Goal: Task Accomplishment & Management: Use online tool/utility

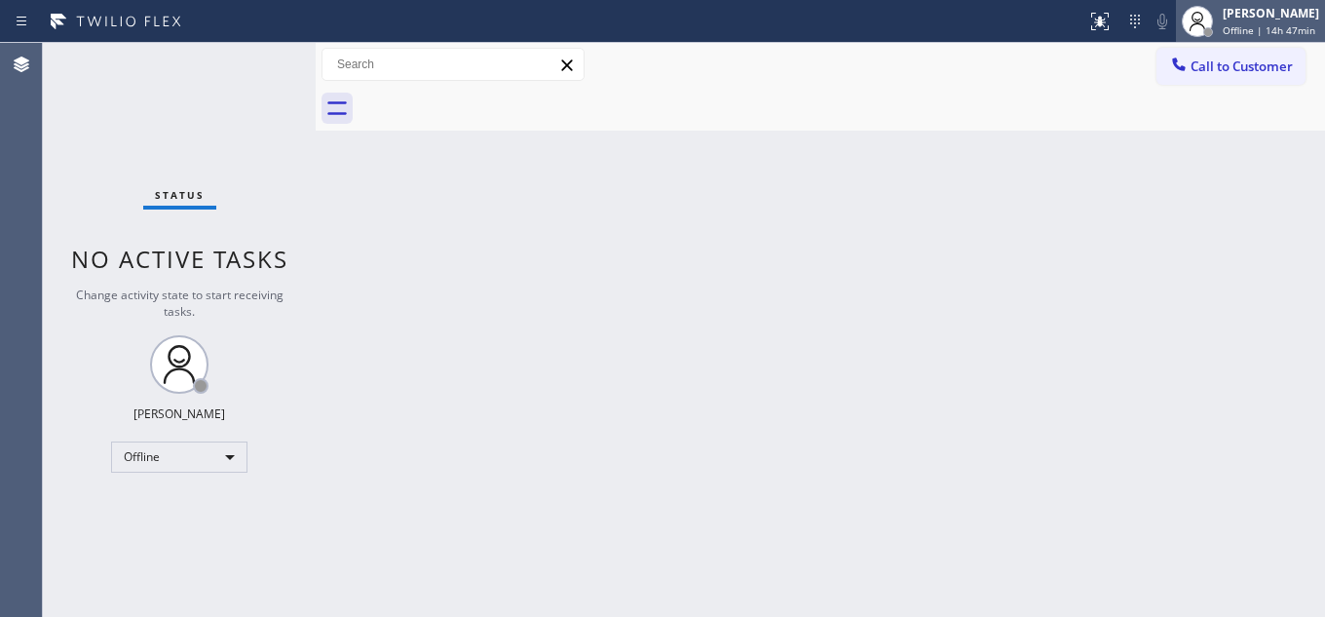
click at [1223, 15] on div "[PERSON_NAME]" at bounding box center [1271, 13] width 96 height 17
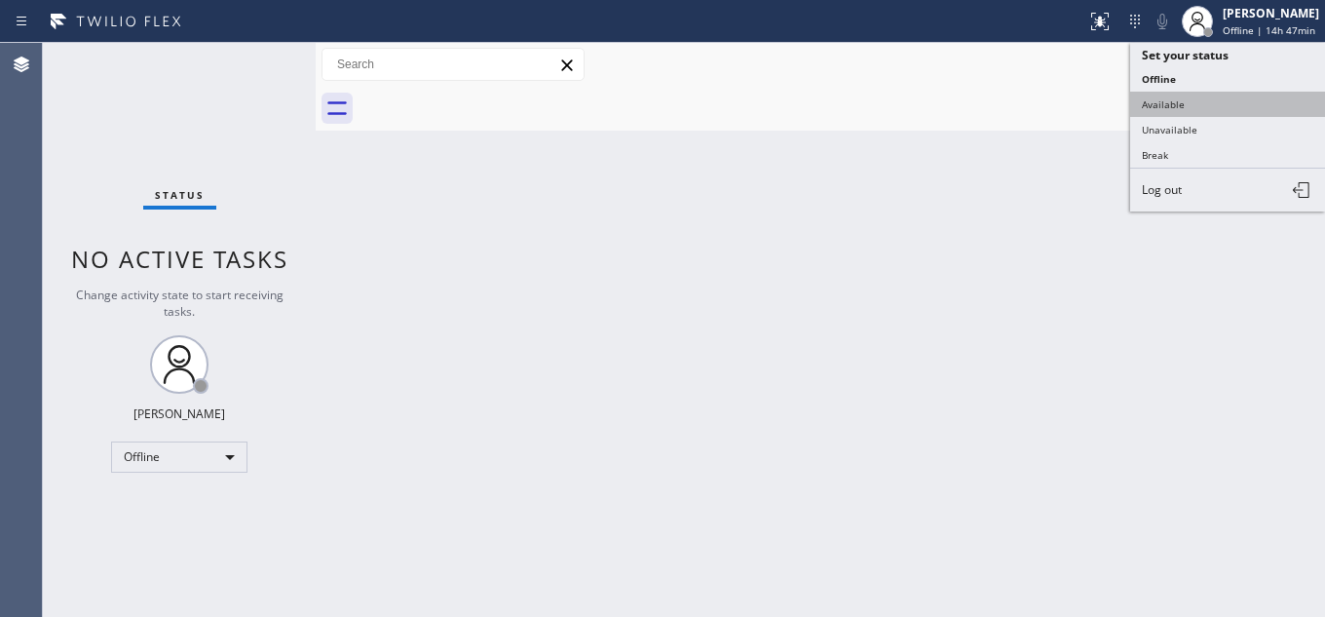
click at [1187, 95] on button "Available" at bounding box center [1227, 104] width 195 height 25
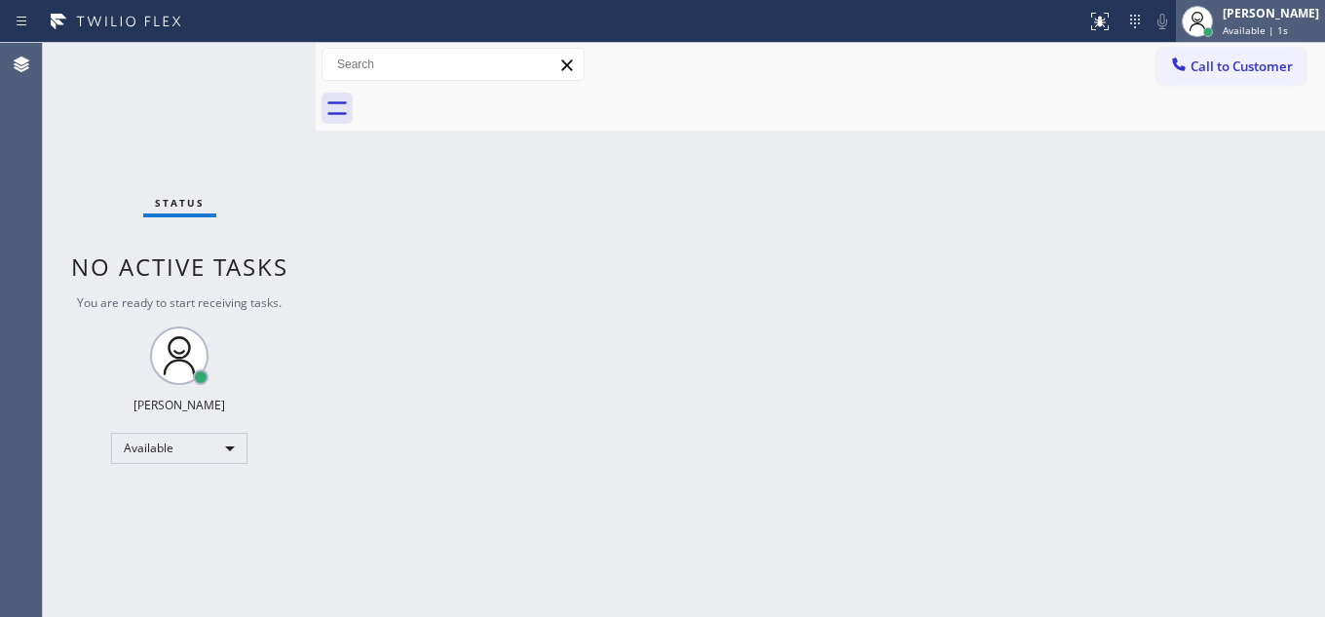
click at [1223, 16] on div "[PERSON_NAME]" at bounding box center [1271, 13] width 96 height 17
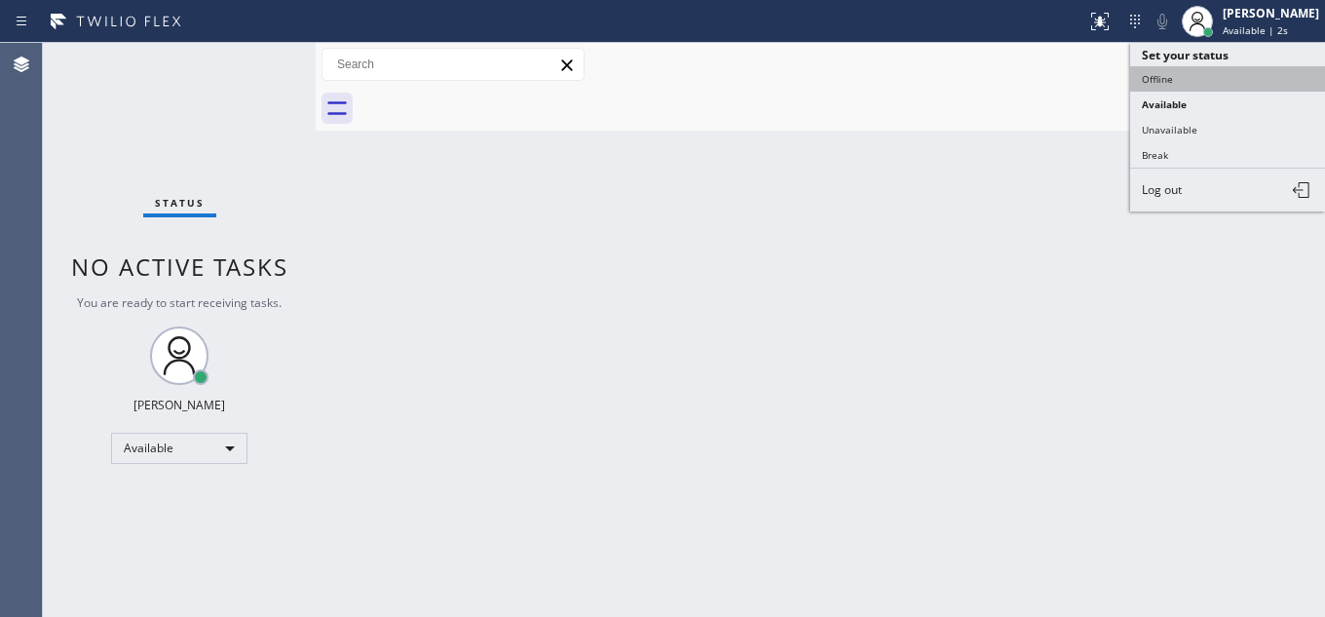
click at [1197, 83] on button "Offline" at bounding box center [1227, 78] width 195 height 25
